Goal: Go to known website: Go to known website

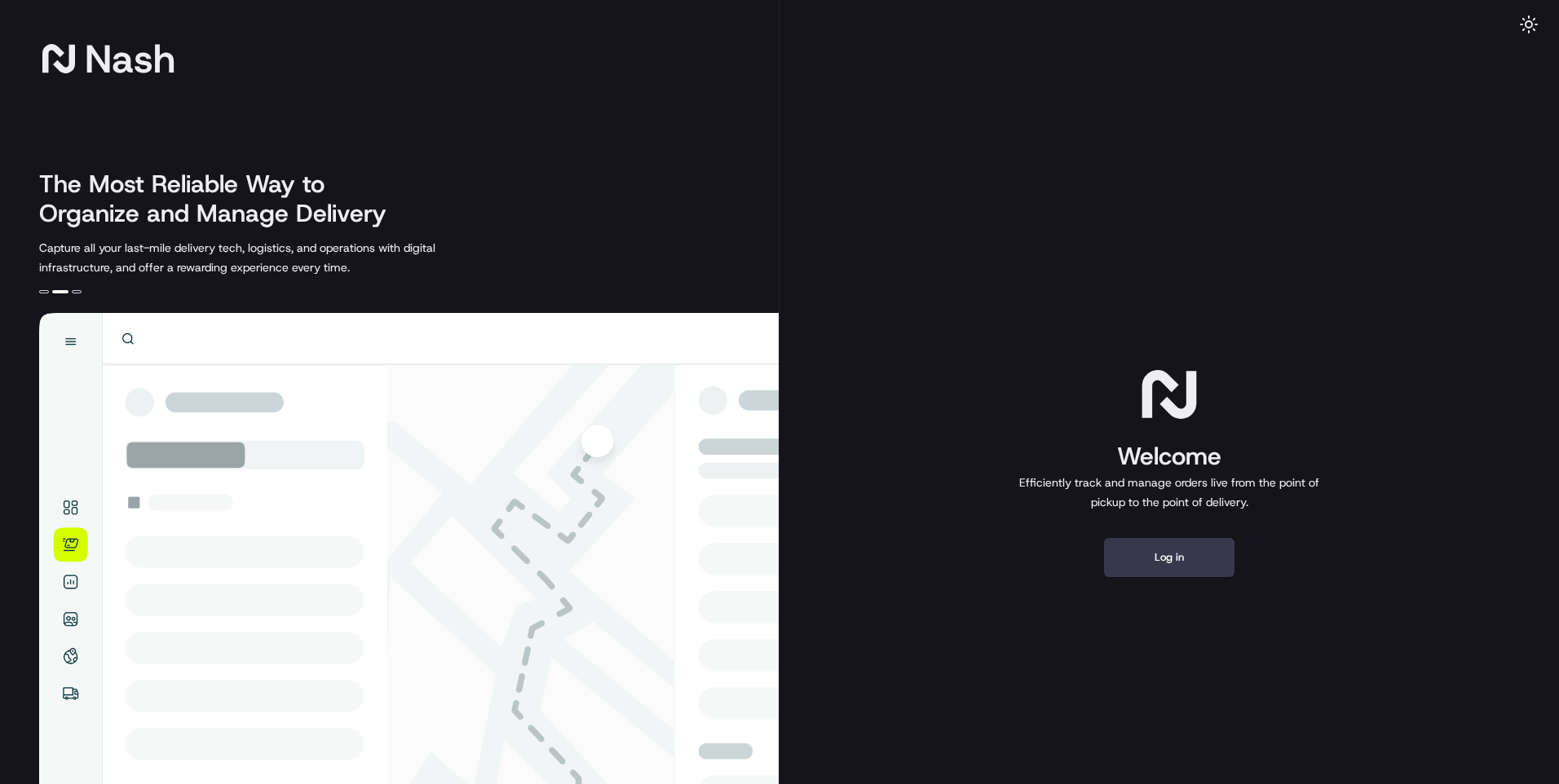
drag, startPoint x: 510, startPoint y: 162, endPoint x: 770, endPoint y: 350, distance: 320.8
click at [510, 162] on div "[PERSON_NAME] The Most Reliable Way to Organize and Manage Delivery Capture all…" at bounding box center [390, 469] width 780 height 939
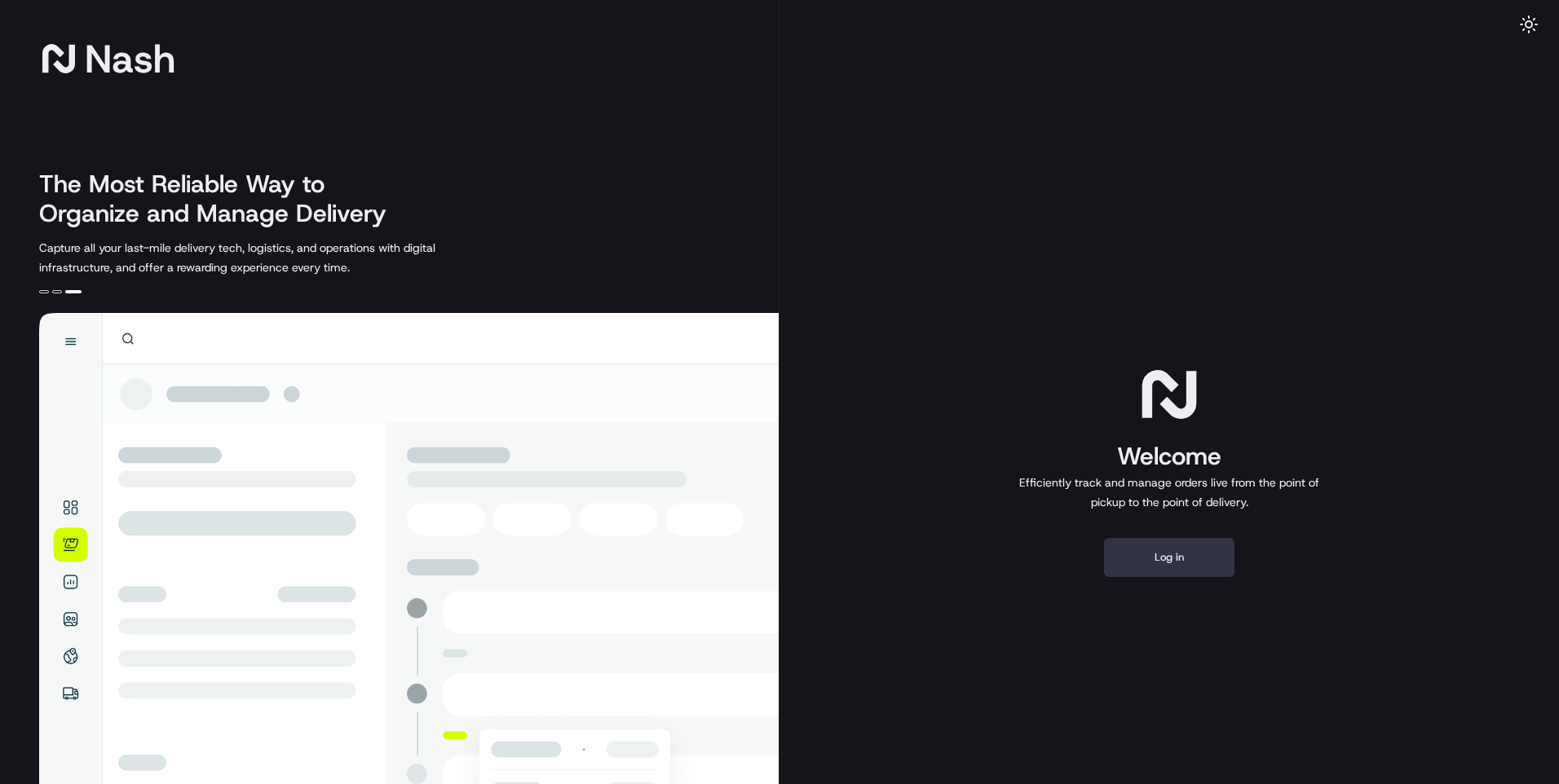
click at [1182, 557] on button "Log in" at bounding box center [1169, 557] width 130 height 39
